Goal: Task Accomplishment & Management: Manage account settings

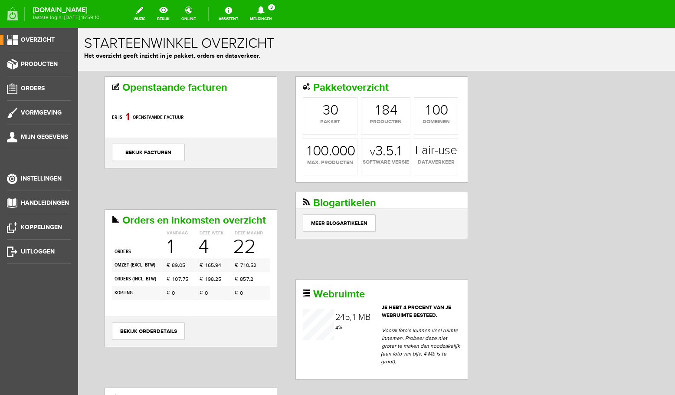
click at [269, 9] on icon at bounding box center [261, 10] width 22 height 8
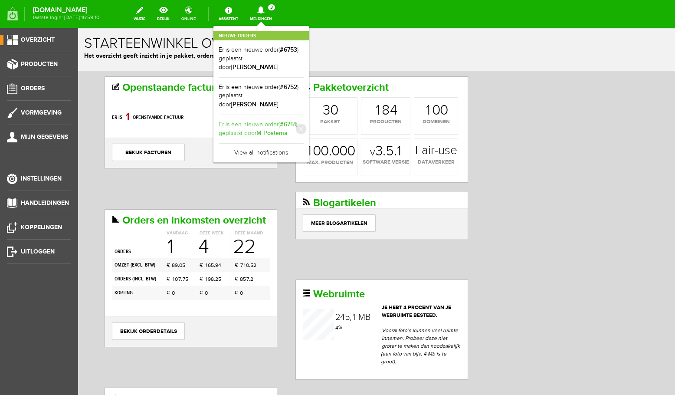
click at [289, 120] on link "Er is een nieuwe order( #6751 ) geplaatst door [PERSON_NAME]" at bounding box center [261, 129] width 85 height 18
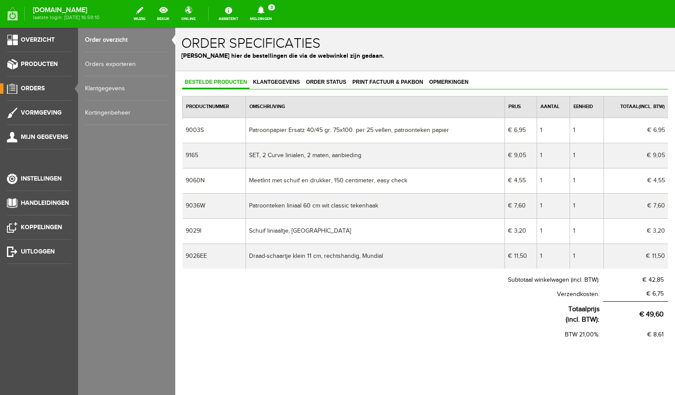
click at [269, 7] on icon at bounding box center [261, 10] width 22 height 8
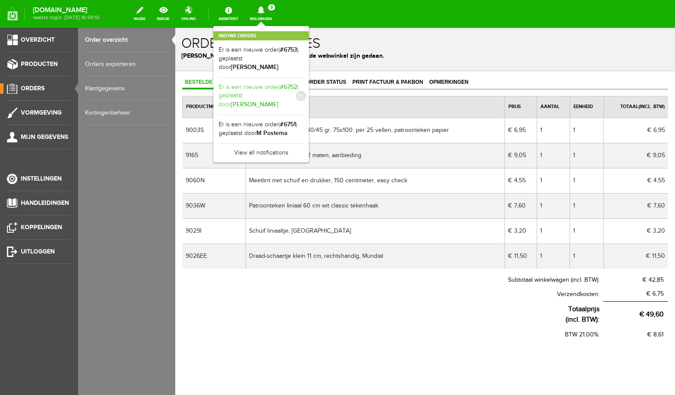
click at [279, 101] on b "[PERSON_NAME]" at bounding box center [255, 104] width 48 height 7
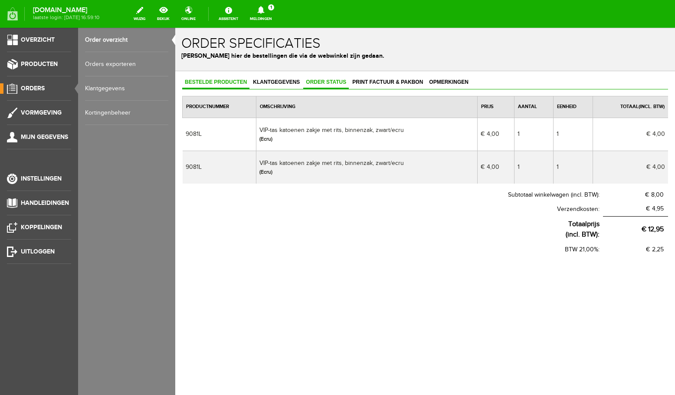
click at [321, 82] on span "Order status" at bounding box center [326, 82] width 46 height 6
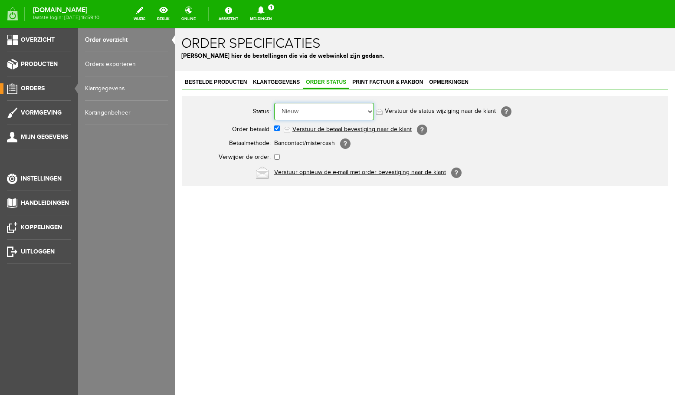
click at [274, 103] on select "Order niet afgerond Nieuw Order in behandeling Wacht op leverancier Wacht op be…" at bounding box center [324, 111] width 100 height 17
select select "7"
click option "Order is geannuleerd" at bounding box center [175, 28] width 0 height 0
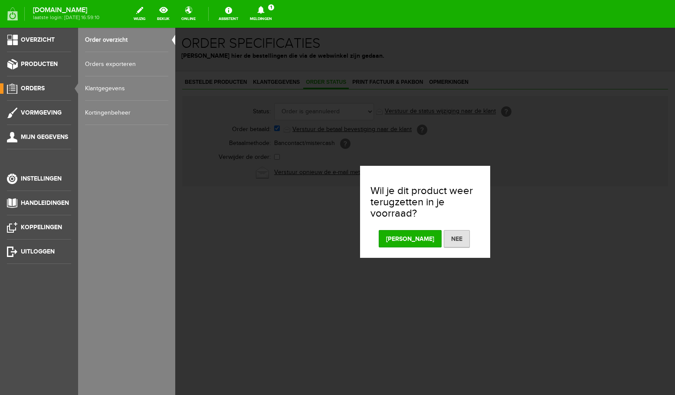
click at [410, 237] on button "[PERSON_NAME]" at bounding box center [410, 238] width 63 height 17
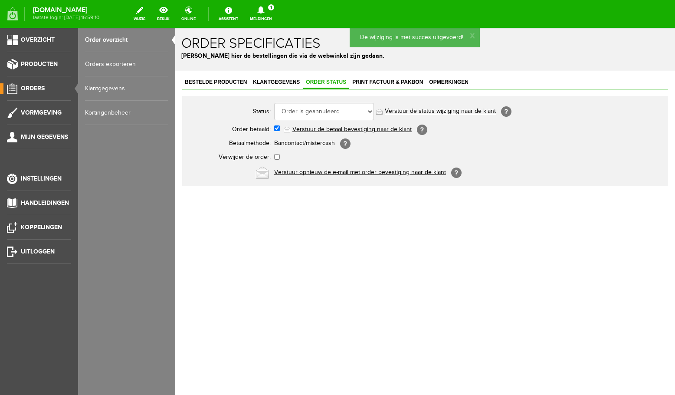
click at [269, 14] on link "Meldingen 1 Nieuwe orders Er is een nieuwe order( #6753 ) geplaatst door [PERSO…" at bounding box center [261, 13] width 33 height 19
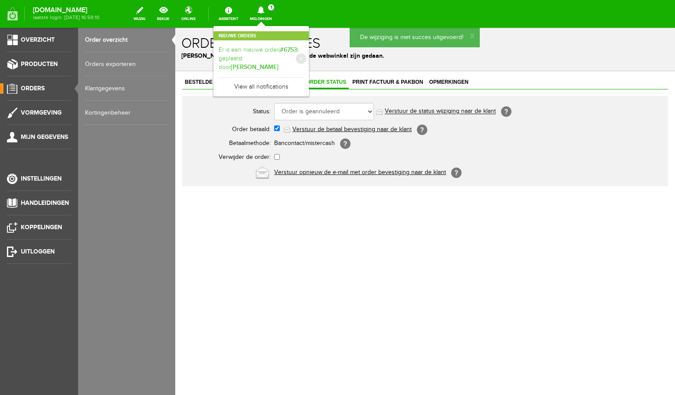
click at [276, 63] on b "[PERSON_NAME]" at bounding box center [255, 66] width 48 height 7
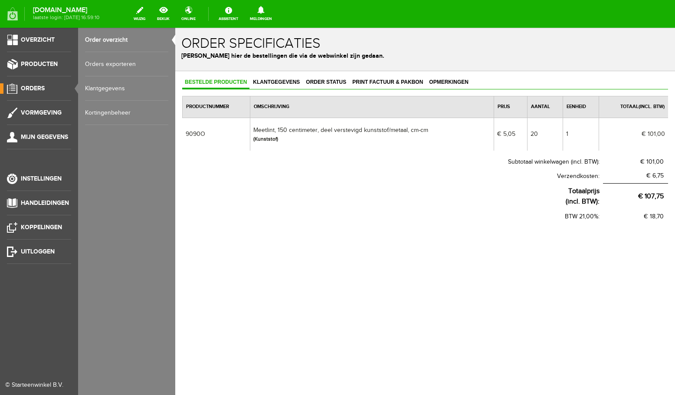
click at [108, 41] on link "Order overzicht" at bounding box center [126, 40] width 83 height 24
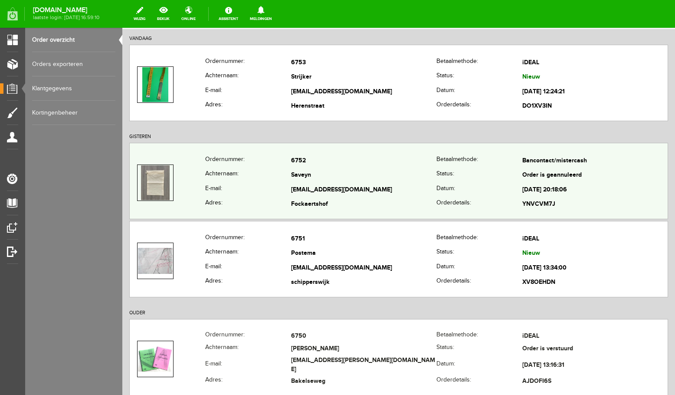
scroll to position [92, 0]
